Goal: Check status: Check status

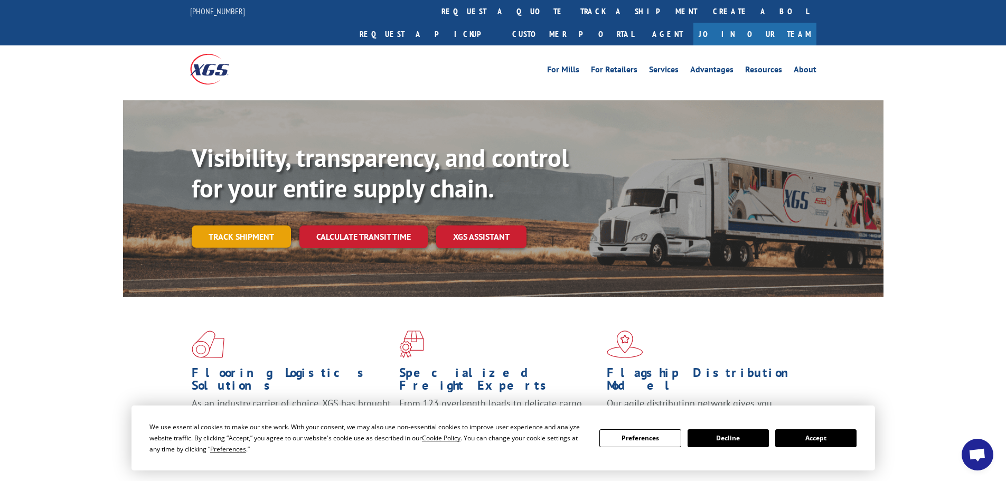
click at [239, 226] on link "Track shipment" at bounding box center [241, 237] width 99 height 22
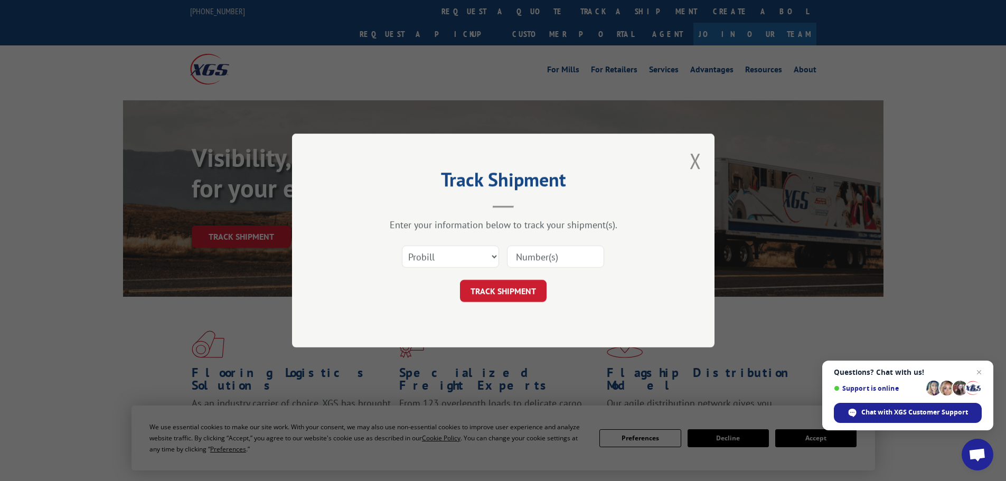
click at [553, 258] on input at bounding box center [555, 257] width 97 height 22
paste input "14600877"
type input "14600877"
click at [492, 289] on button "TRACK SHIPMENT" at bounding box center [503, 291] width 87 height 22
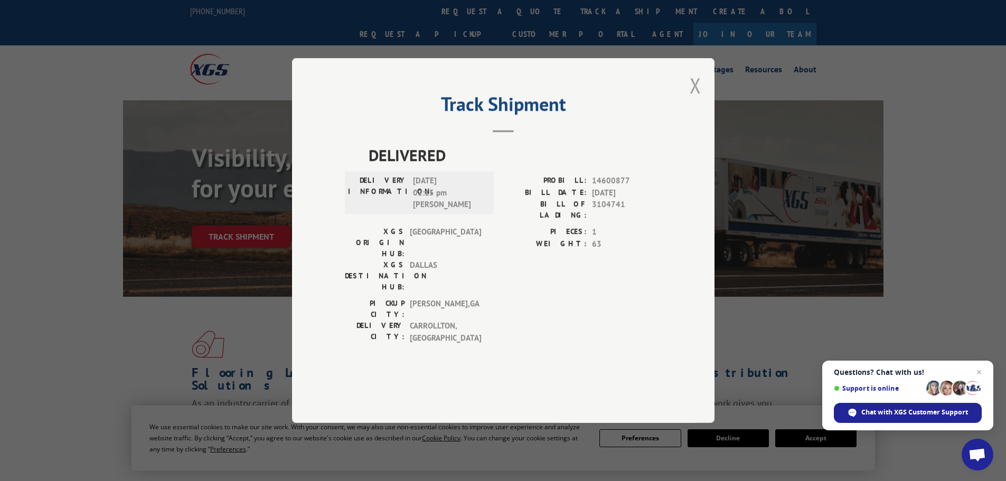
click at [694, 99] on button "Close modal" at bounding box center [696, 85] width 12 height 28
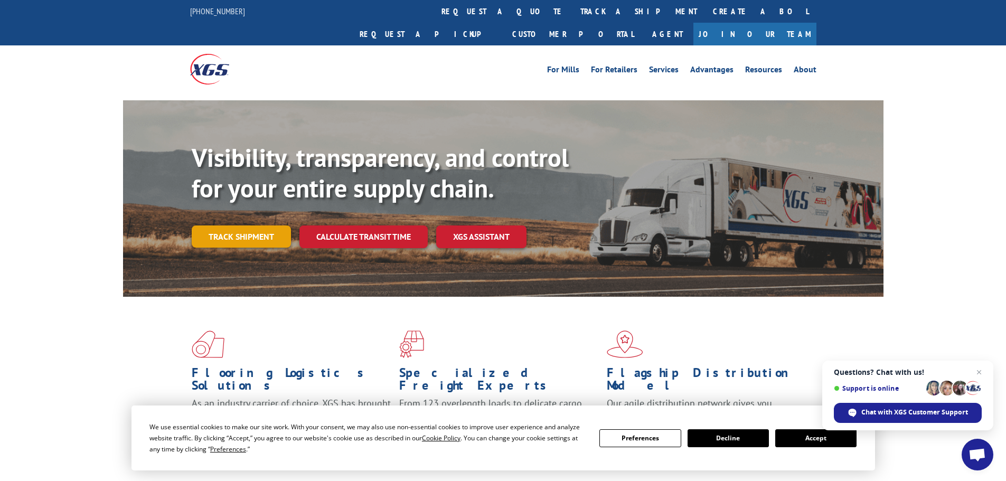
click at [232, 226] on link "Track shipment" at bounding box center [241, 237] width 99 height 22
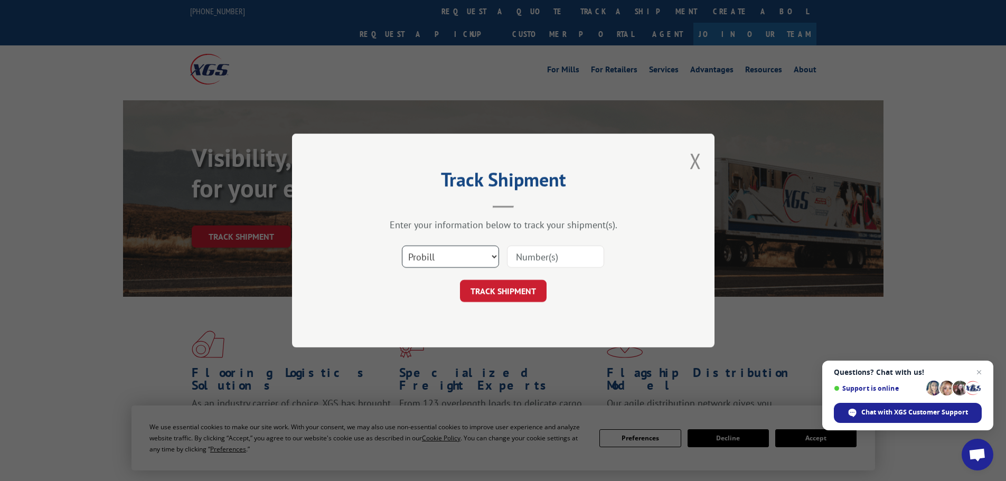
click at [496, 256] on select "Select category... Probill BOL PO" at bounding box center [450, 257] width 97 height 22
select select "bol"
click at [402, 246] on select "Select category... Probill BOL PO" at bounding box center [450, 257] width 97 height 22
click at [533, 259] on input at bounding box center [555, 257] width 97 height 22
paste input "14600877"
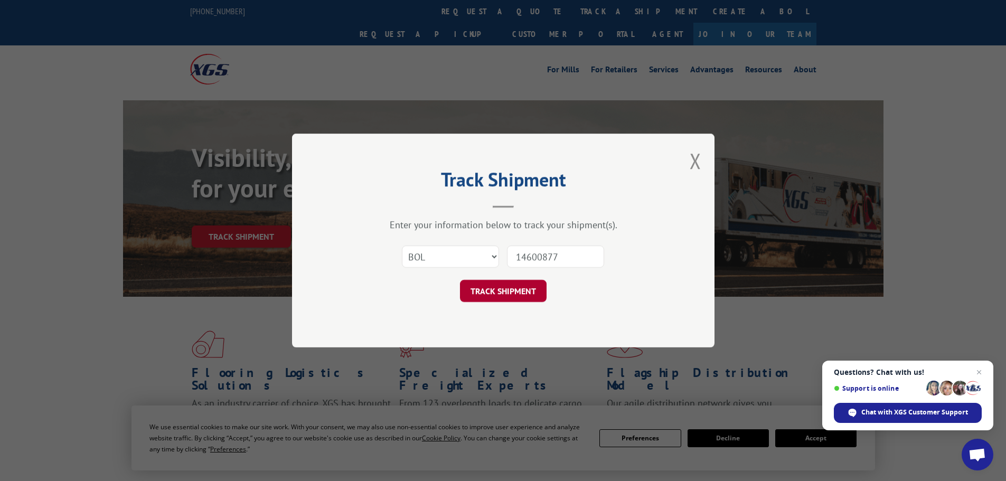
type input "14600877"
click at [501, 293] on button "TRACK SHIPMENT" at bounding box center [503, 291] width 87 height 22
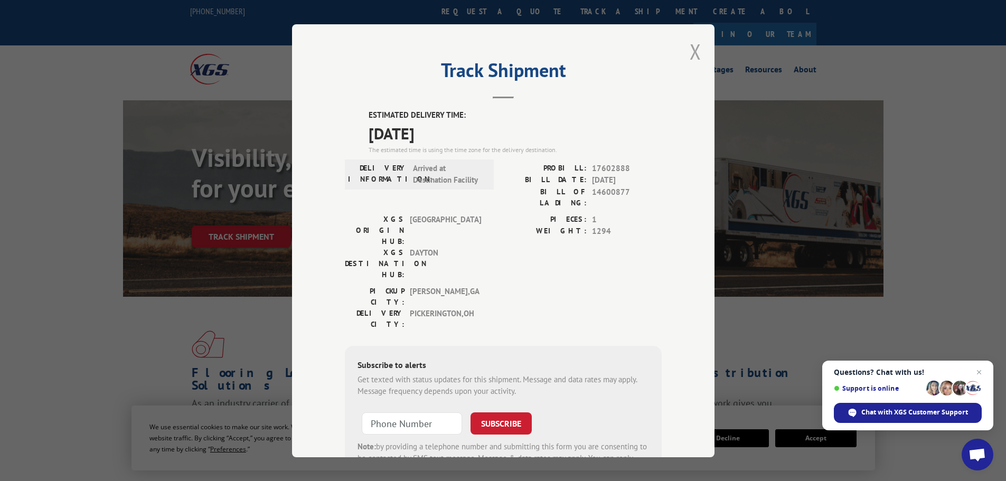
click at [693, 60] on button "Close modal" at bounding box center [696, 51] width 12 height 28
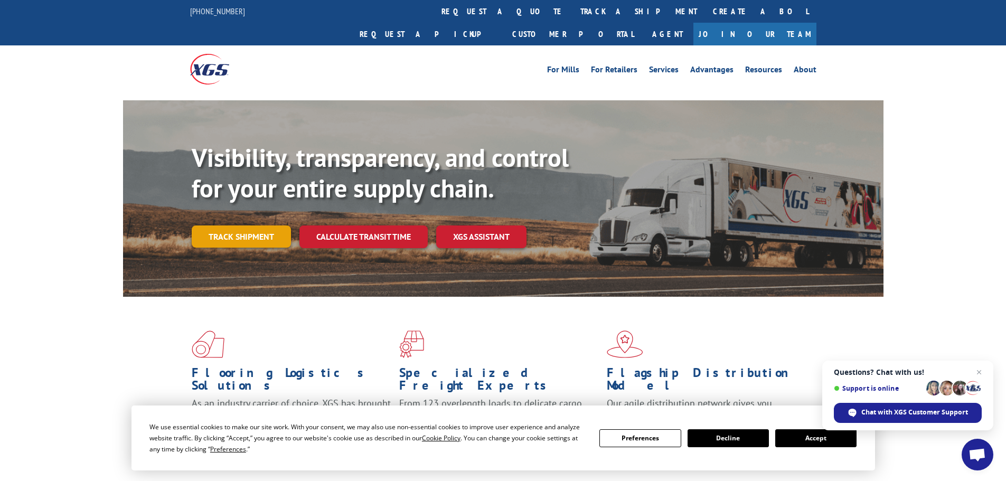
click at [251, 226] on link "Track shipment" at bounding box center [241, 237] width 99 height 22
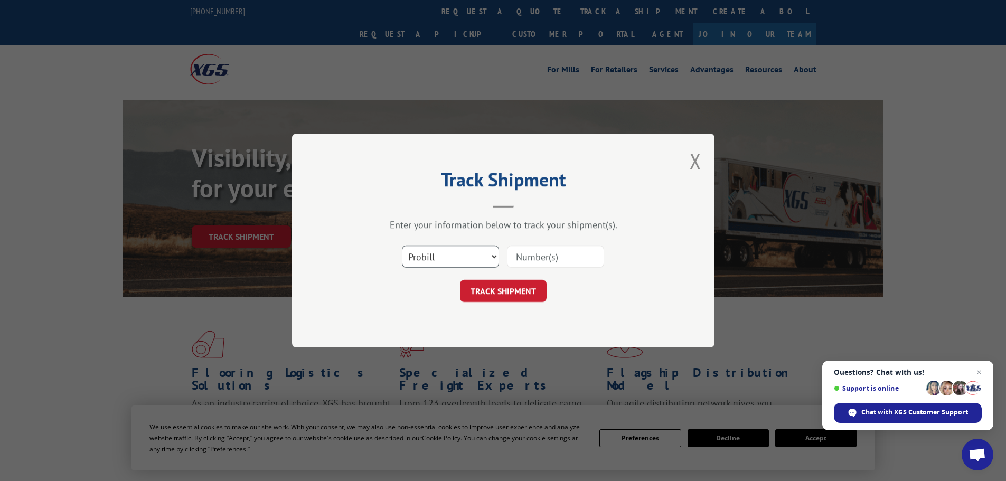
click at [492, 254] on select "Select category... Probill BOL PO" at bounding box center [450, 257] width 97 height 22
select select "bol"
click at [402, 246] on select "Select category... Probill BOL PO" at bounding box center [450, 257] width 97 height 22
click at [528, 260] on input at bounding box center [555, 257] width 97 height 22
paste input "14600877"
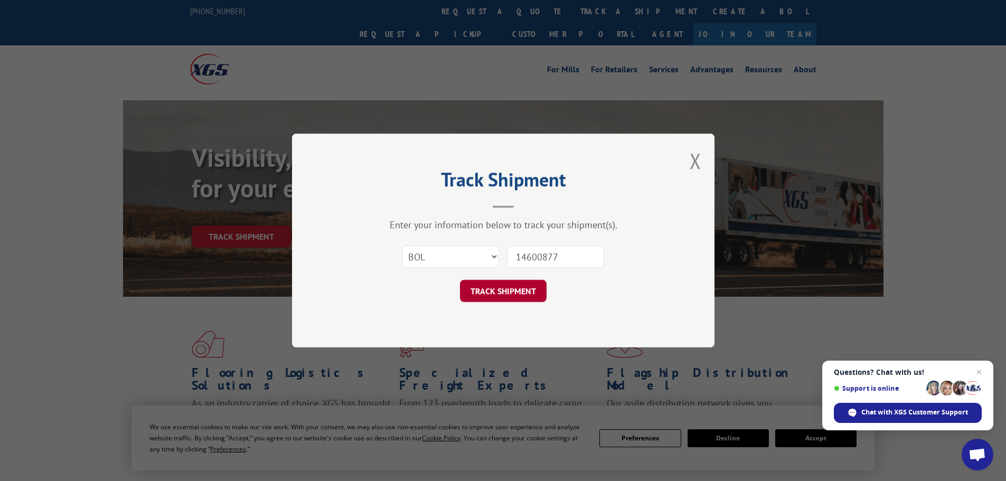
type input "14600877"
click at [519, 290] on button "TRACK SHIPMENT" at bounding box center [503, 291] width 87 height 22
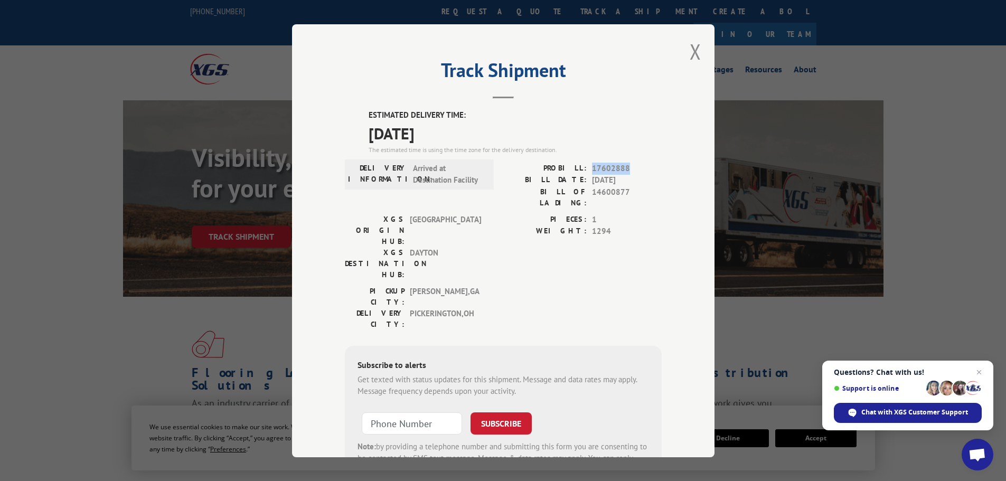
drag, startPoint x: 626, startPoint y: 167, endPoint x: 588, endPoint y: 170, distance: 38.1
click at [592, 170] on span "17602888" at bounding box center [627, 168] width 70 height 12
copy span "17602888"
click at [692, 53] on button "Close modal" at bounding box center [696, 51] width 12 height 28
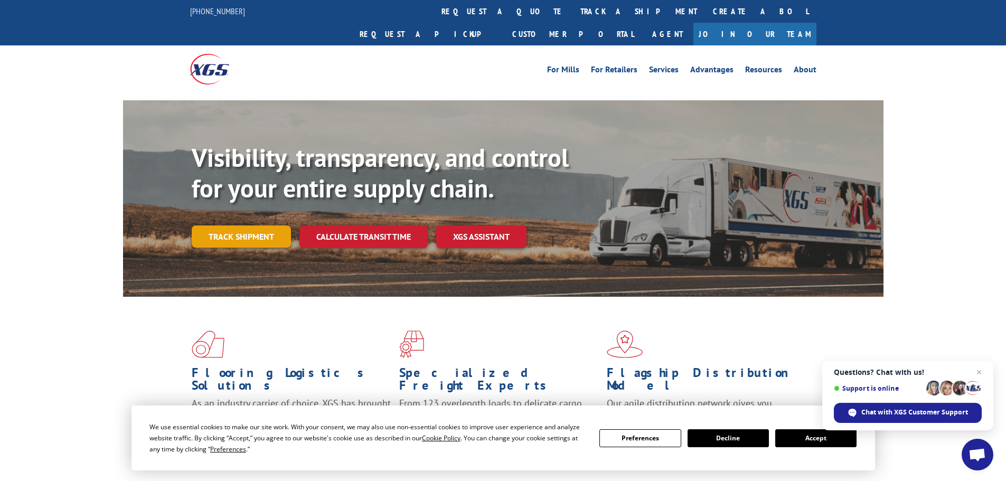
click at [247, 226] on link "Track shipment" at bounding box center [241, 237] width 99 height 22
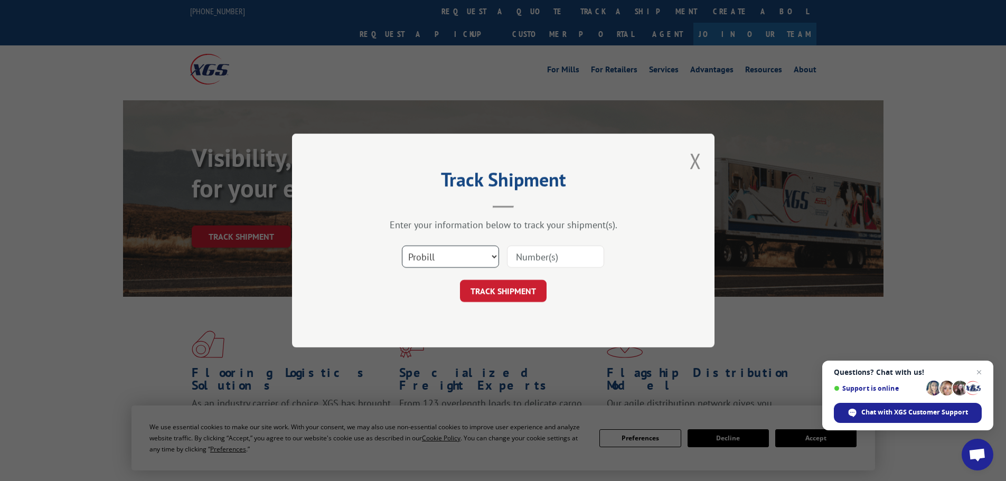
click at [489, 255] on select "Select category... Probill BOL PO" at bounding box center [450, 257] width 97 height 22
select select "bol"
click at [402, 246] on select "Select category... Probill BOL PO" at bounding box center [450, 257] width 97 height 22
click at [543, 262] on input at bounding box center [555, 257] width 97 height 22
paste input "14600961"
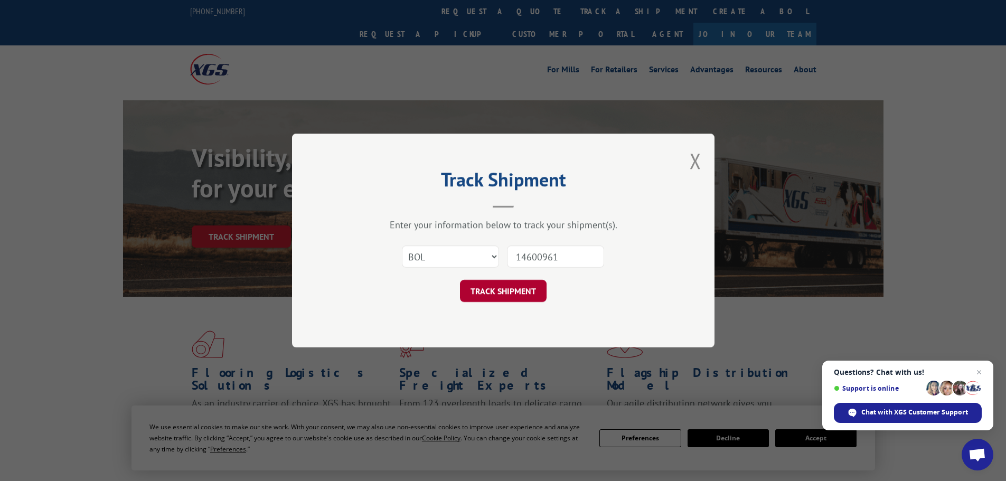
type input "14600961"
click at [494, 295] on button "TRACK SHIPMENT" at bounding box center [503, 291] width 87 height 22
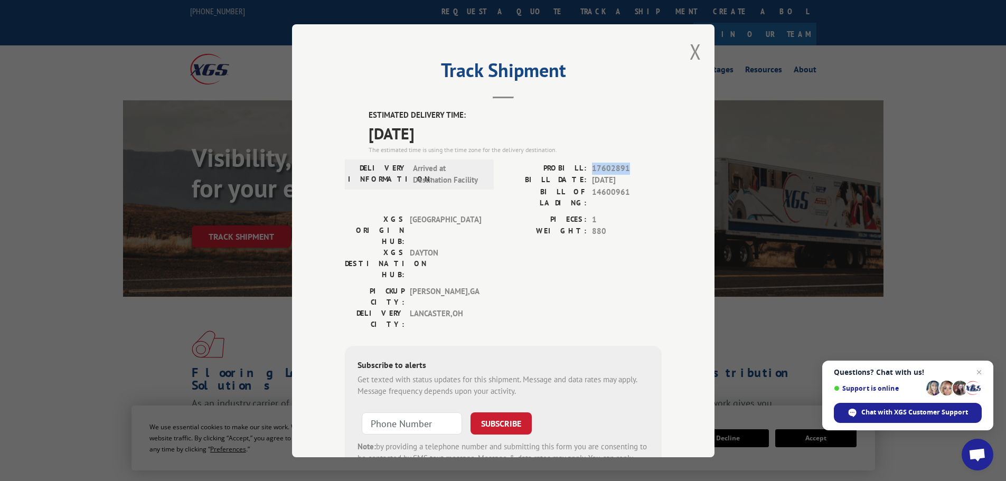
drag, startPoint x: 626, startPoint y: 167, endPoint x: 586, endPoint y: 168, distance: 39.6
click at [586, 168] on div "PROBILL: 17602891" at bounding box center [582, 168] width 158 height 12
copy span "17602891"
click at [695, 51] on button "Close modal" at bounding box center [696, 51] width 12 height 28
